Goal: Transaction & Acquisition: Book appointment/travel/reservation

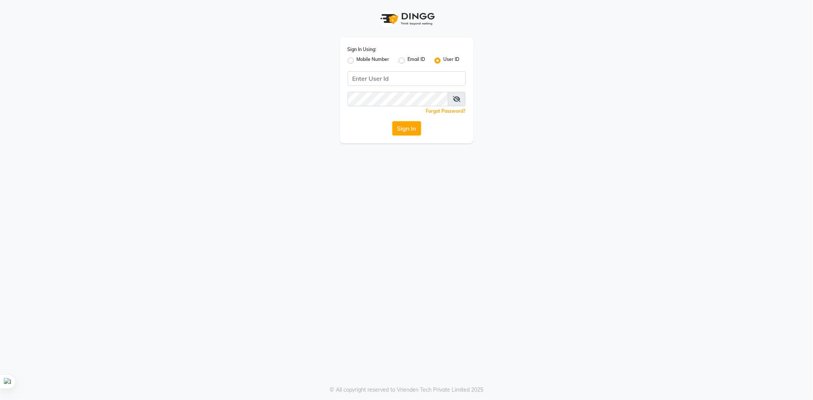
click at [357, 59] on label "Mobile Number" at bounding box center [373, 60] width 33 height 9
click at [357, 59] on input "Mobile Number" at bounding box center [359, 58] width 5 height 5
radio input "true"
radio input "false"
click at [389, 72] on input "Username" at bounding box center [419, 78] width 93 height 14
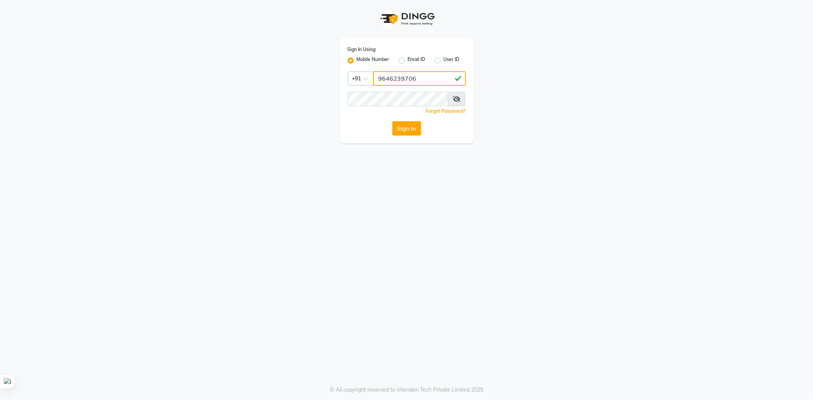
type input "9646239706"
click at [454, 96] on icon at bounding box center [457, 99] width 8 height 6
click at [397, 131] on button "Sign In" at bounding box center [406, 128] width 29 height 14
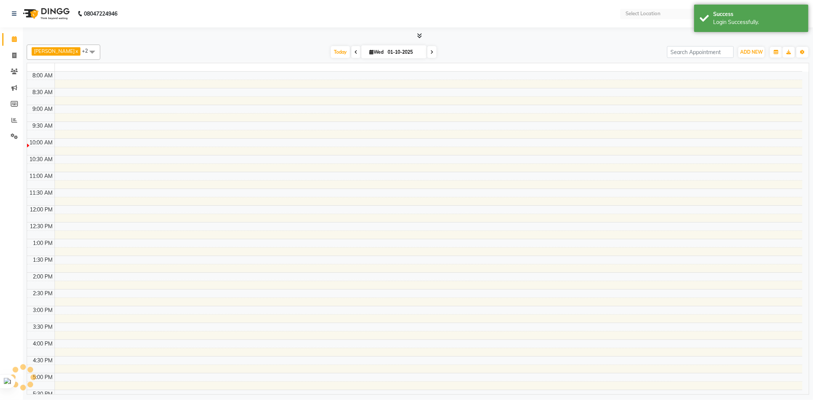
select select "en"
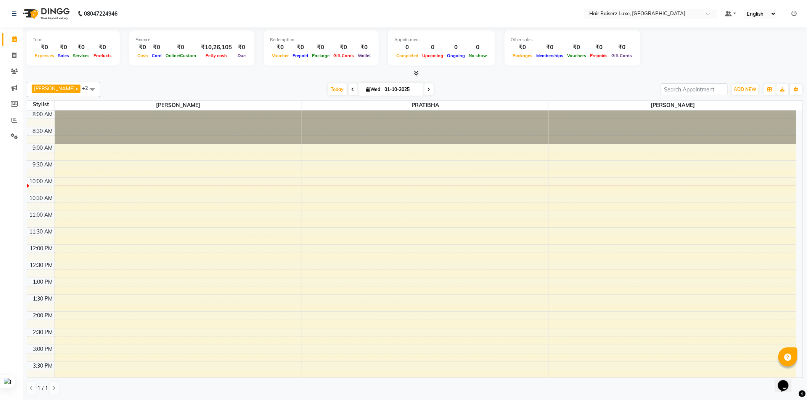
click at [445, 90] on div "[DATE] [DATE]" at bounding box center [380, 89] width 553 height 11
click at [201, 246] on div "8:00 AM 8:30 AM 9:00 AM 9:30 AM 10:00 AM 10:30 AM 11:00 AM 11:30 AM 12:00 PM 12…" at bounding box center [411, 329] width 769 height 436
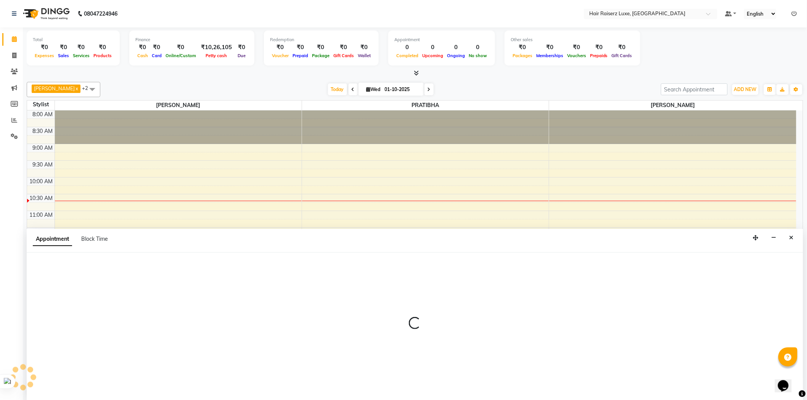
scroll to position [0, 0]
select select "65193"
select select "720"
select select "tentative"
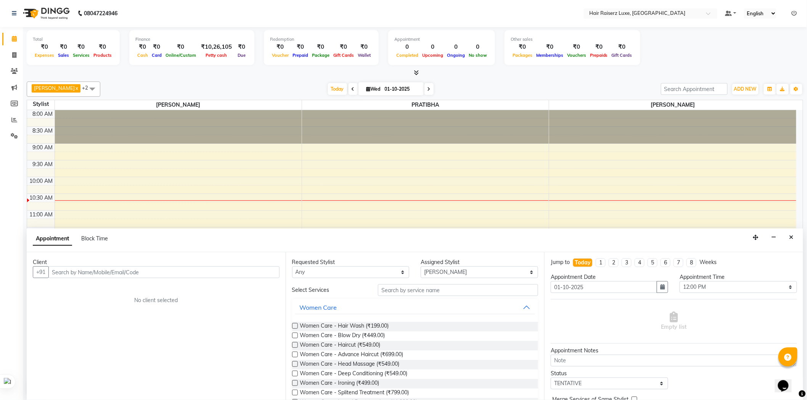
click at [117, 271] on input "text" at bounding box center [163, 273] width 231 height 12
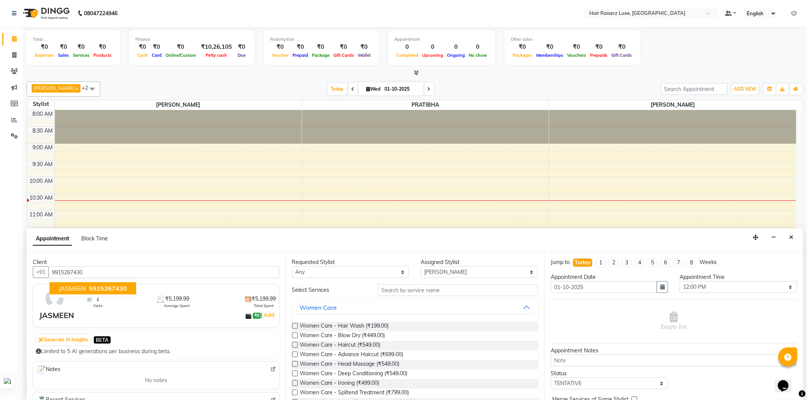
click at [107, 292] on span "9915267430" at bounding box center [108, 289] width 38 height 8
type input "9915267430"
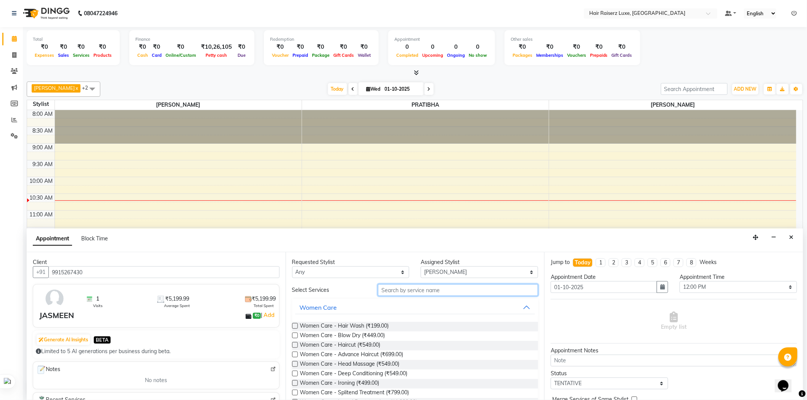
click at [402, 289] on input "text" at bounding box center [458, 290] width 160 height 12
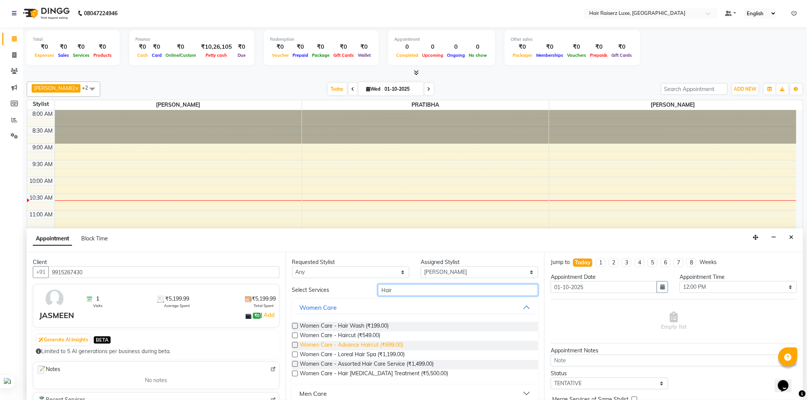
type input "Hair"
click at [392, 345] on span "Women Care - Advance Haircut (₹699.00)" at bounding box center [351, 346] width 103 height 10
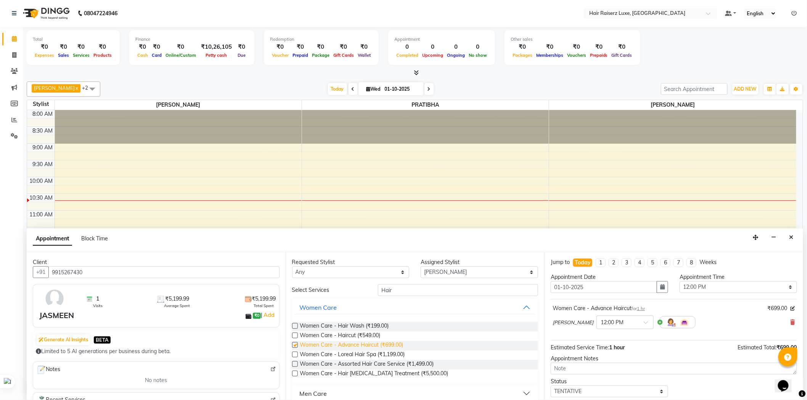
checkbox input "false"
click at [644, 324] on span at bounding box center [649, 325] width 10 height 8
click at [597, 391] on div "10:45 AM" at bounding box center [625, 393] width 56 height 14
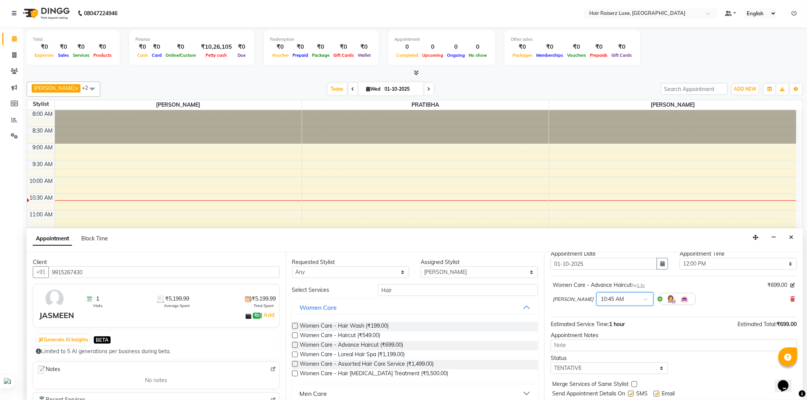
scroll to position [45, 0]
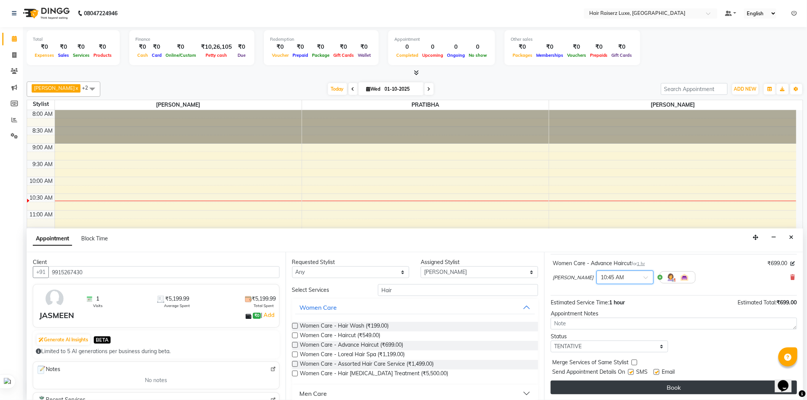
click at [650, 386] on button "Book" at bounding box center [674, 388] width 246 height 14
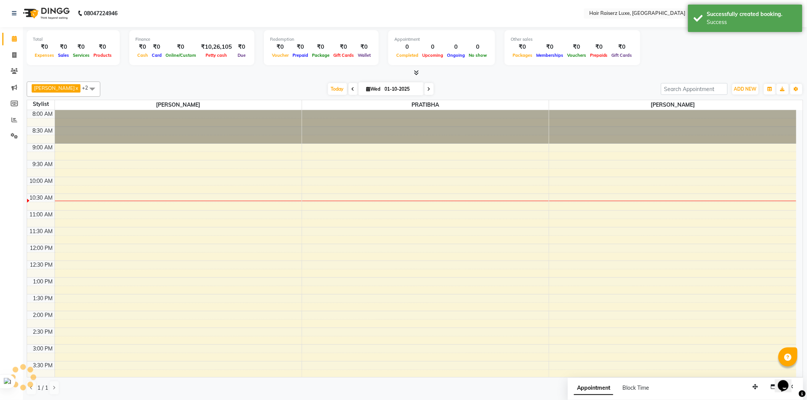
scroll to position [0, 0]
